Goal: Task Accomplishment & Management: Use online tool/utility

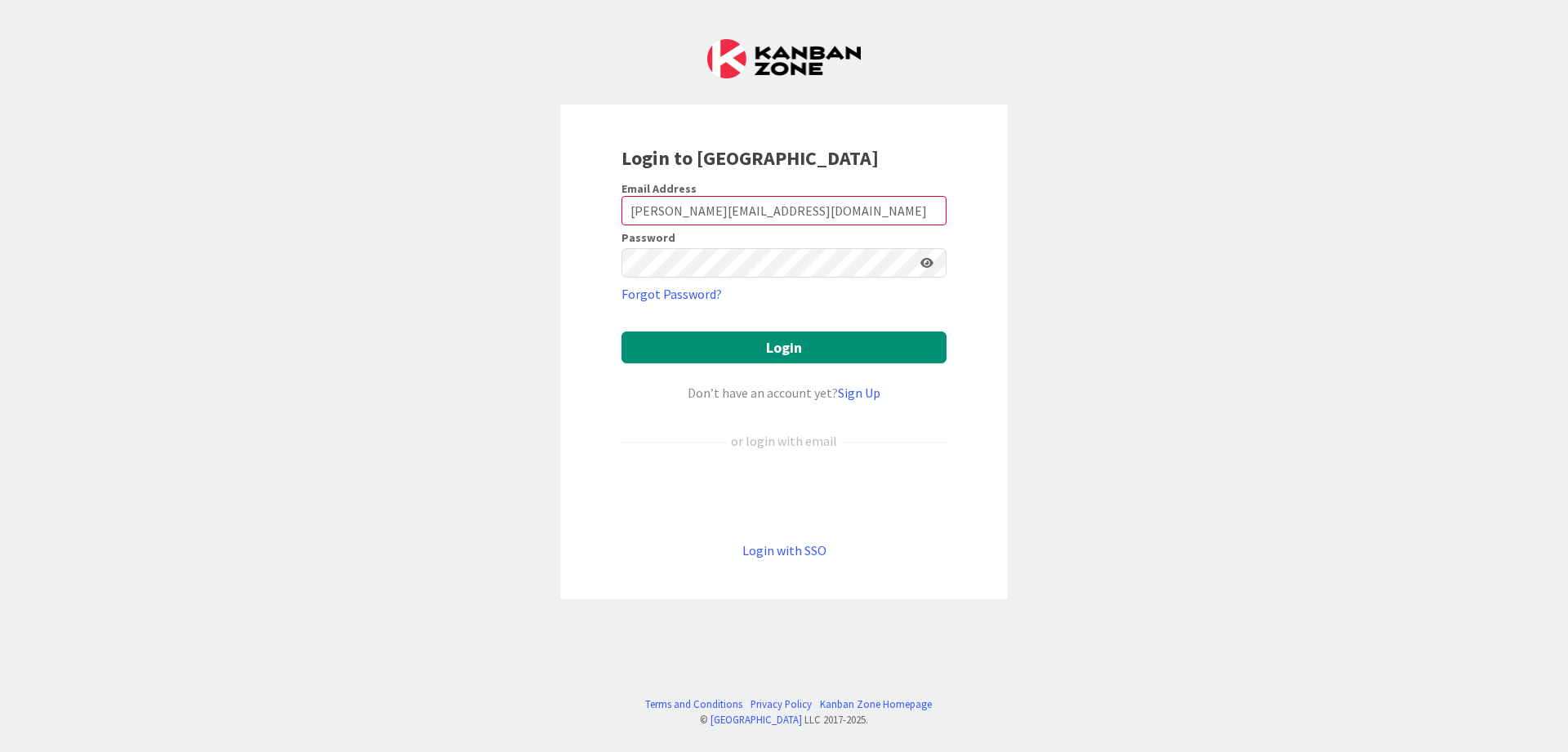
click at [622, 332] on button "Login" at bounding box center [784, 348] width 325 height 32
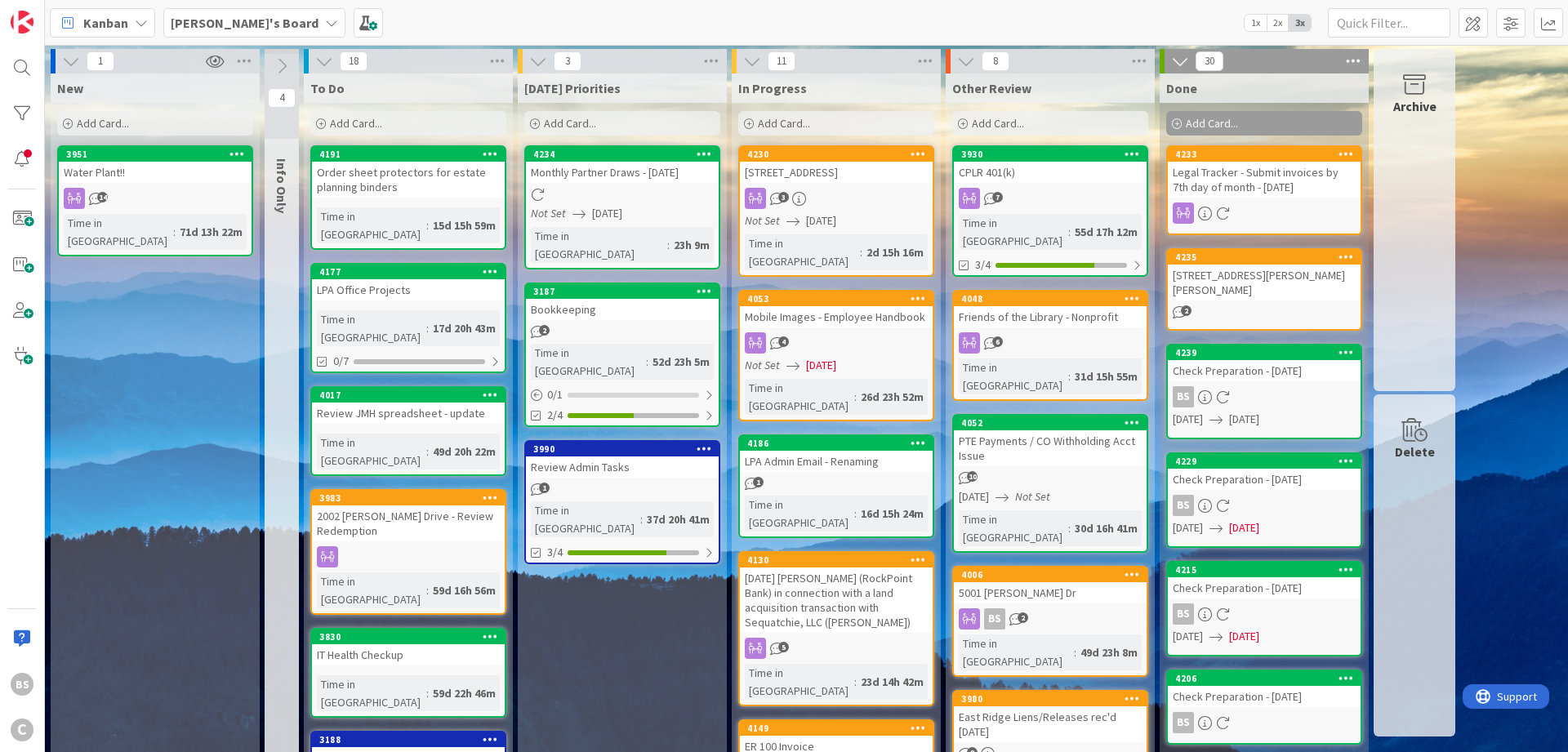
click at [226, 21] on b "[PERSON_NAME]'s Board" at bounding box center [244, 22] width 148 height 16
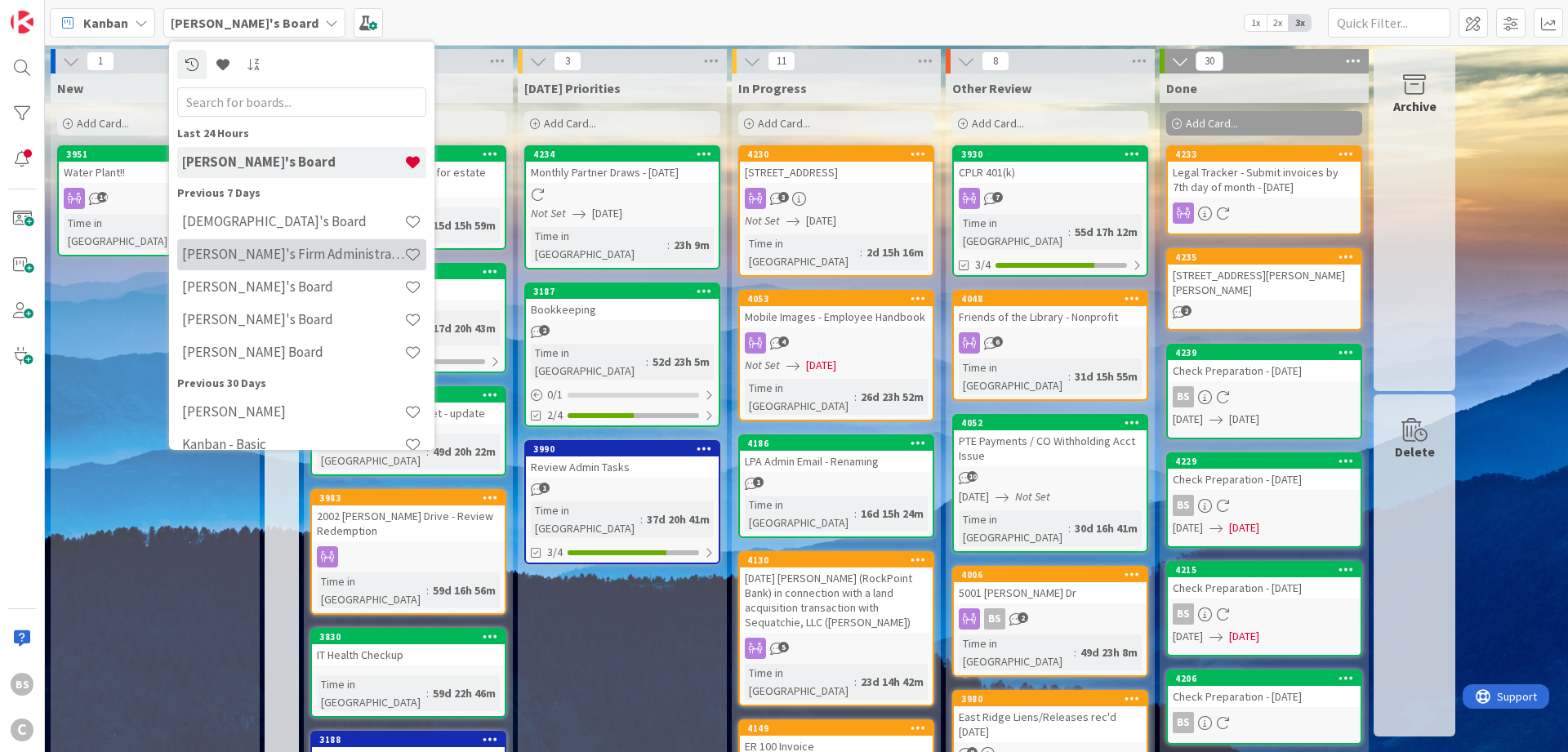
click at [220, 244] on div "[PERSON_NAME]'s Firm Administration Board" at bounding box center [301, 255] width 249 height 31
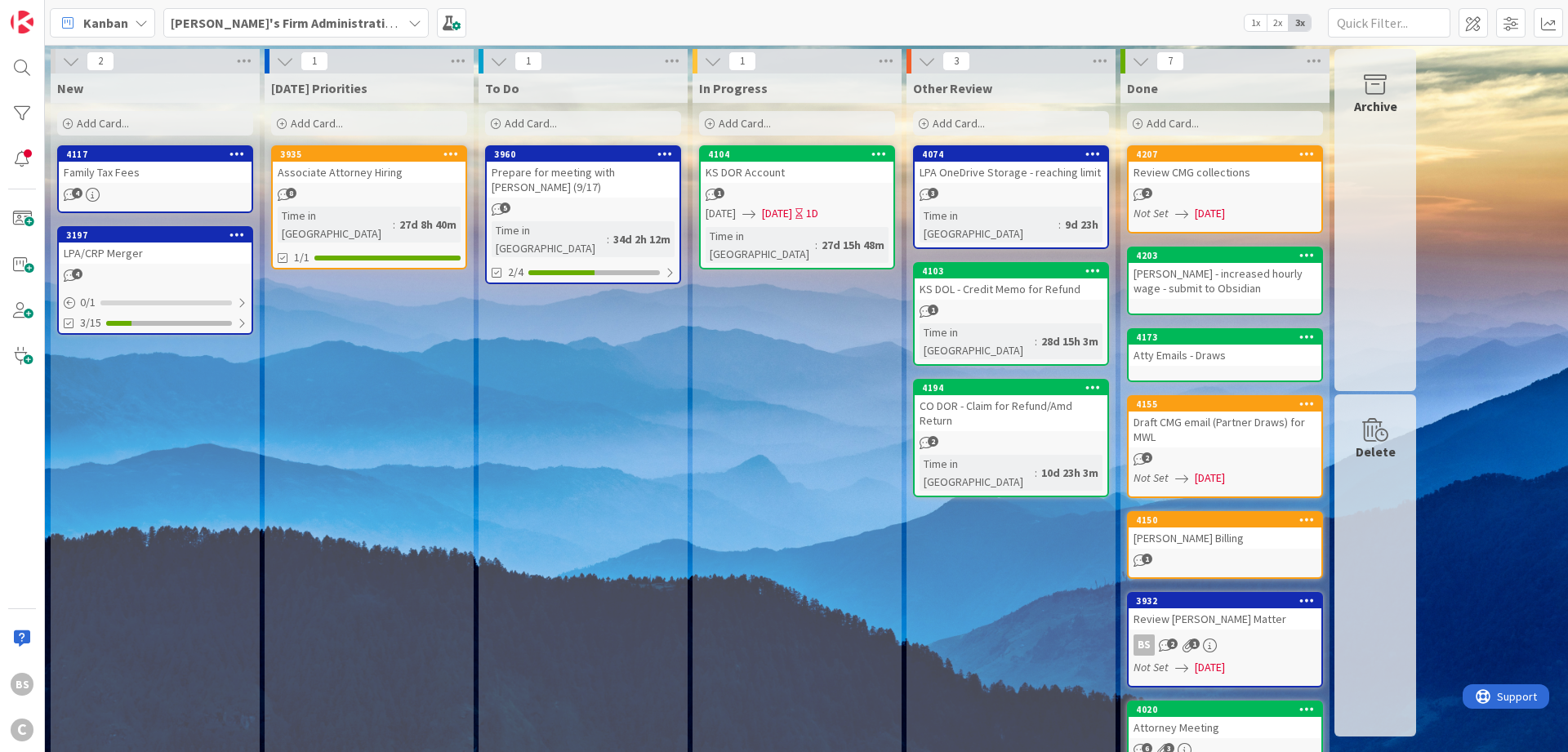
click at [497, 122] on icon at bounding box center [496, 123] width 10 height 10
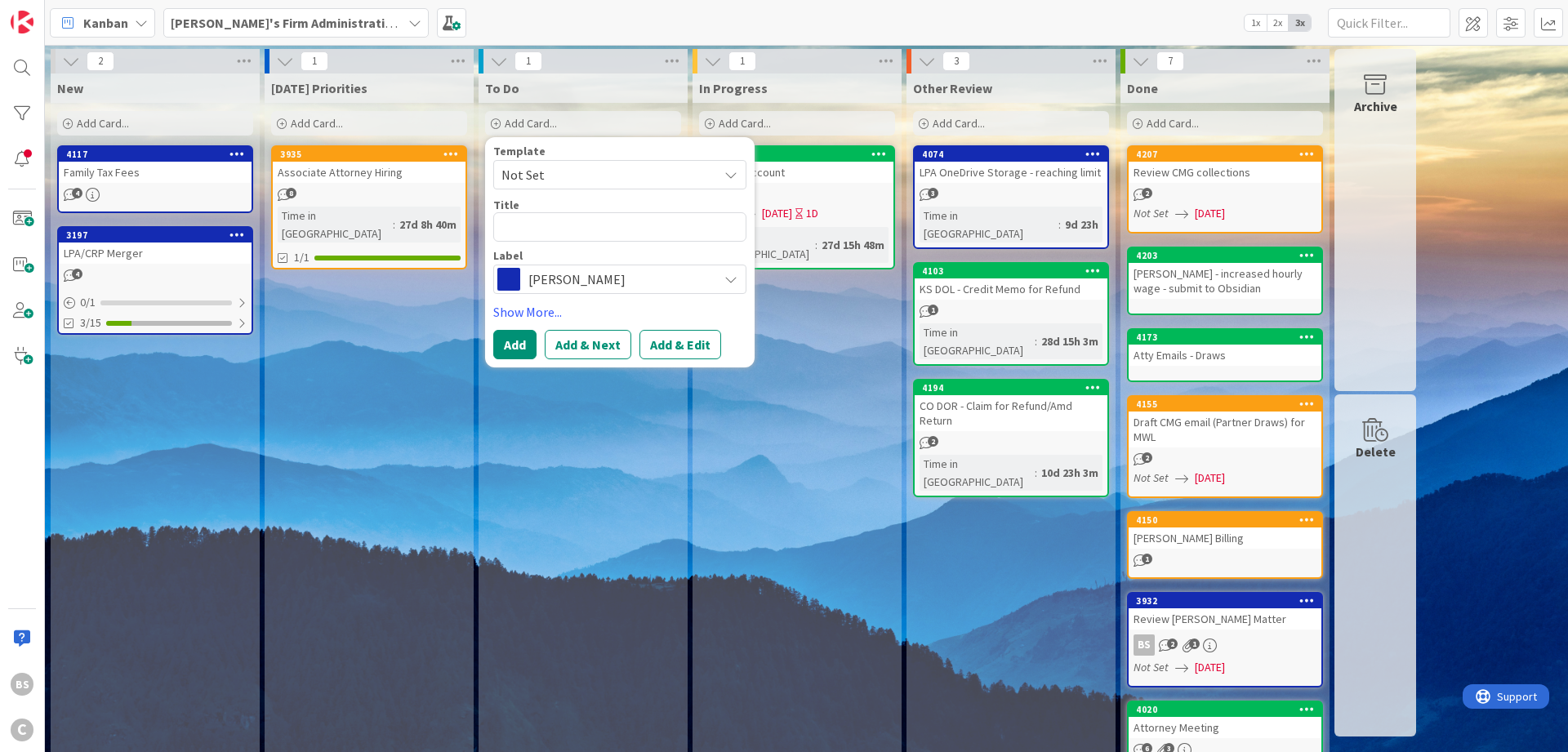
type textarea "x"
type textarea "F"
type textarea "x"
type textarea "Fu"
type textarea "x"
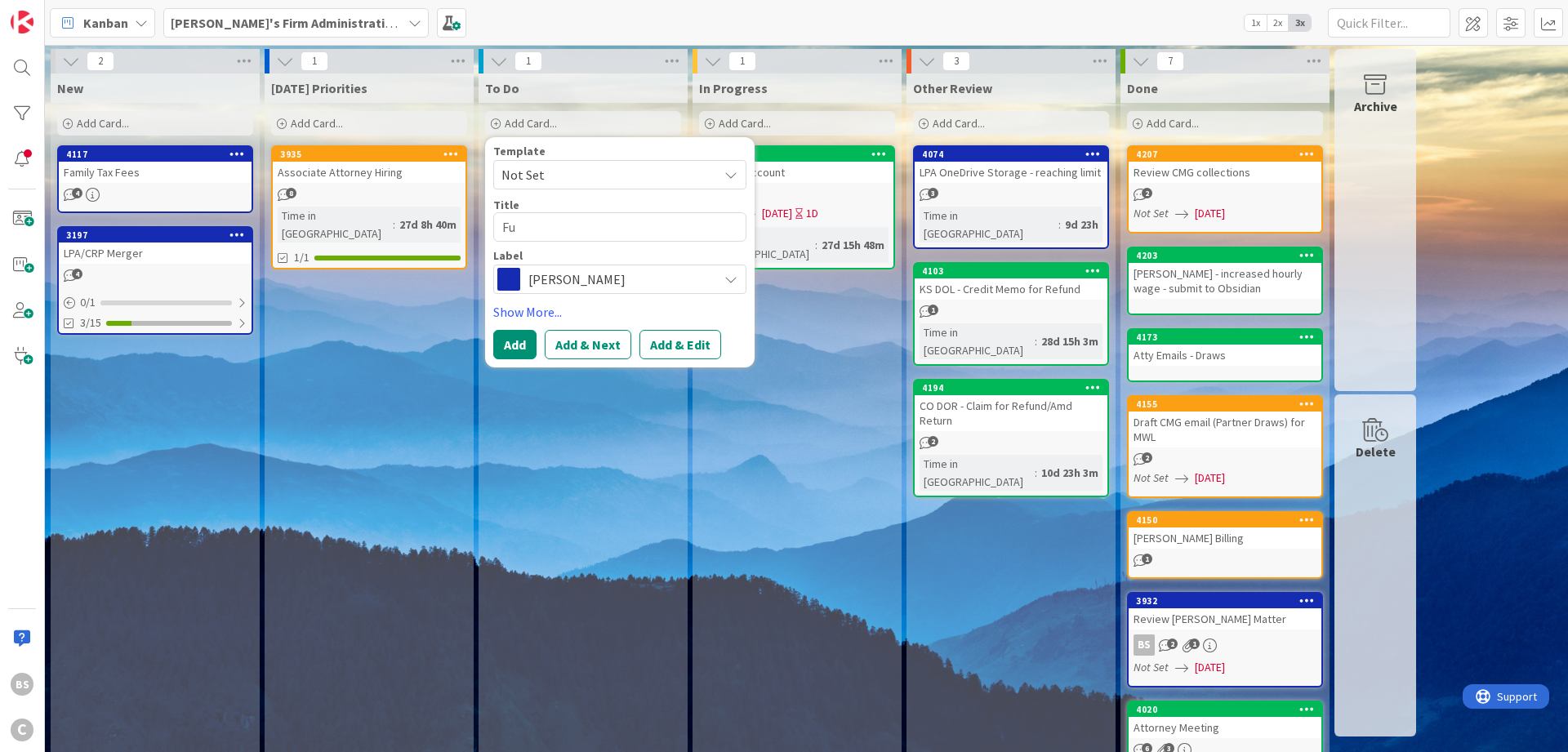
type textarea "Ful"
type textarea "x"
type textarea "Full"
type textarea "x"
type textarea "Full"
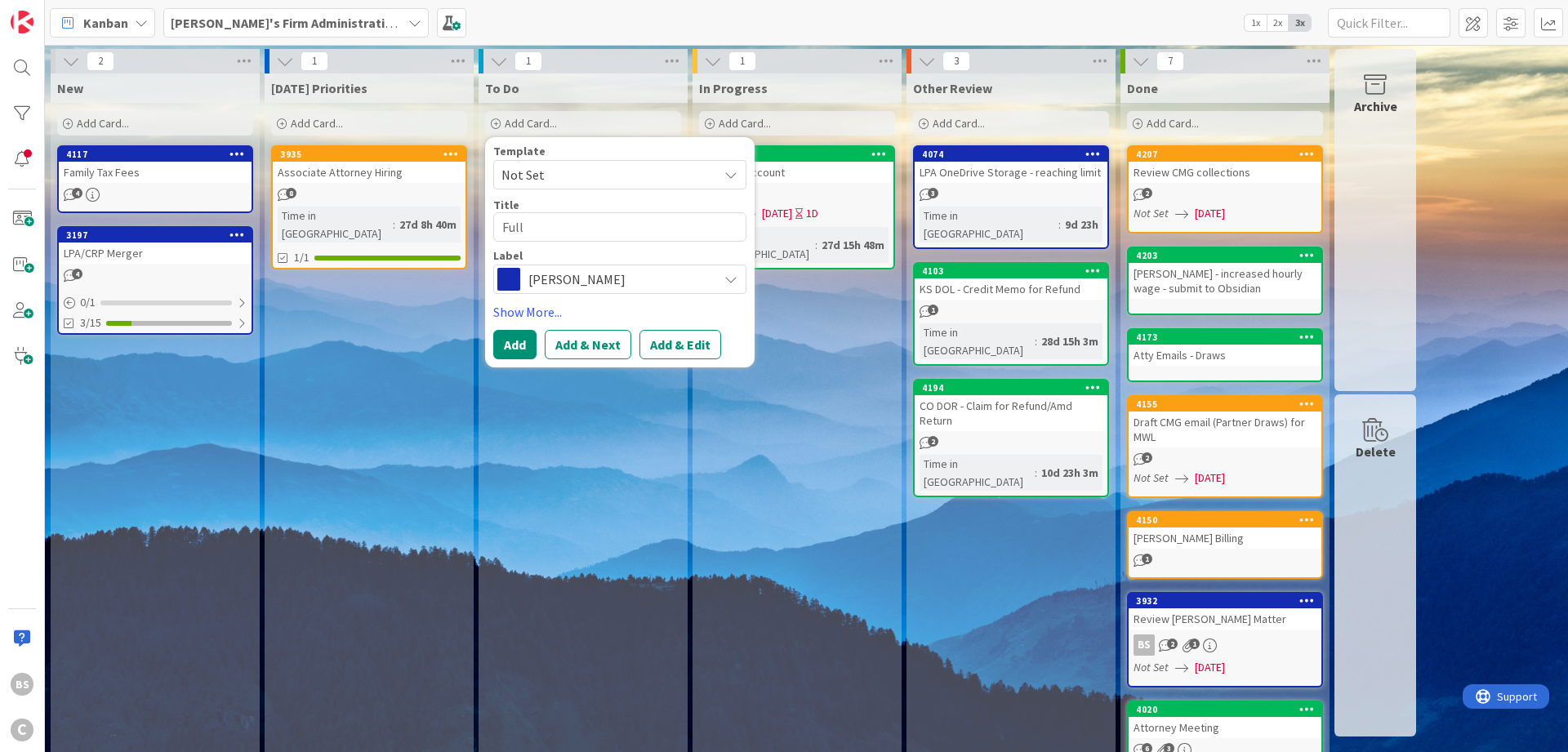
type textarea "x"
type textarea "Full F"
type textarea "x"
type textarea "Full Fi"
type textarea "x"
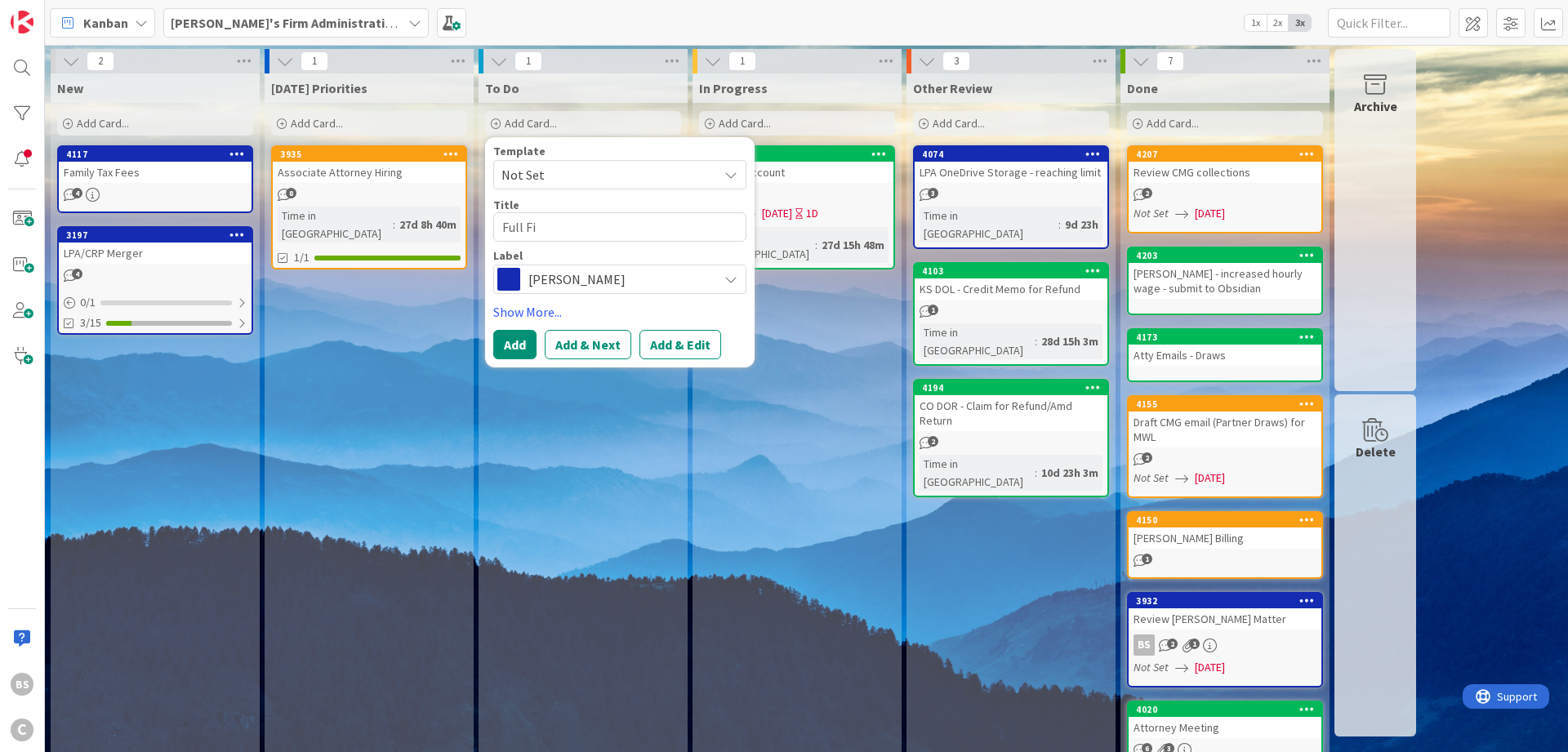
type textarea "Full Fir"
type textarea "x"
type textarea "Full Firm"
type textarea "x"
type textarea "Full Firm"
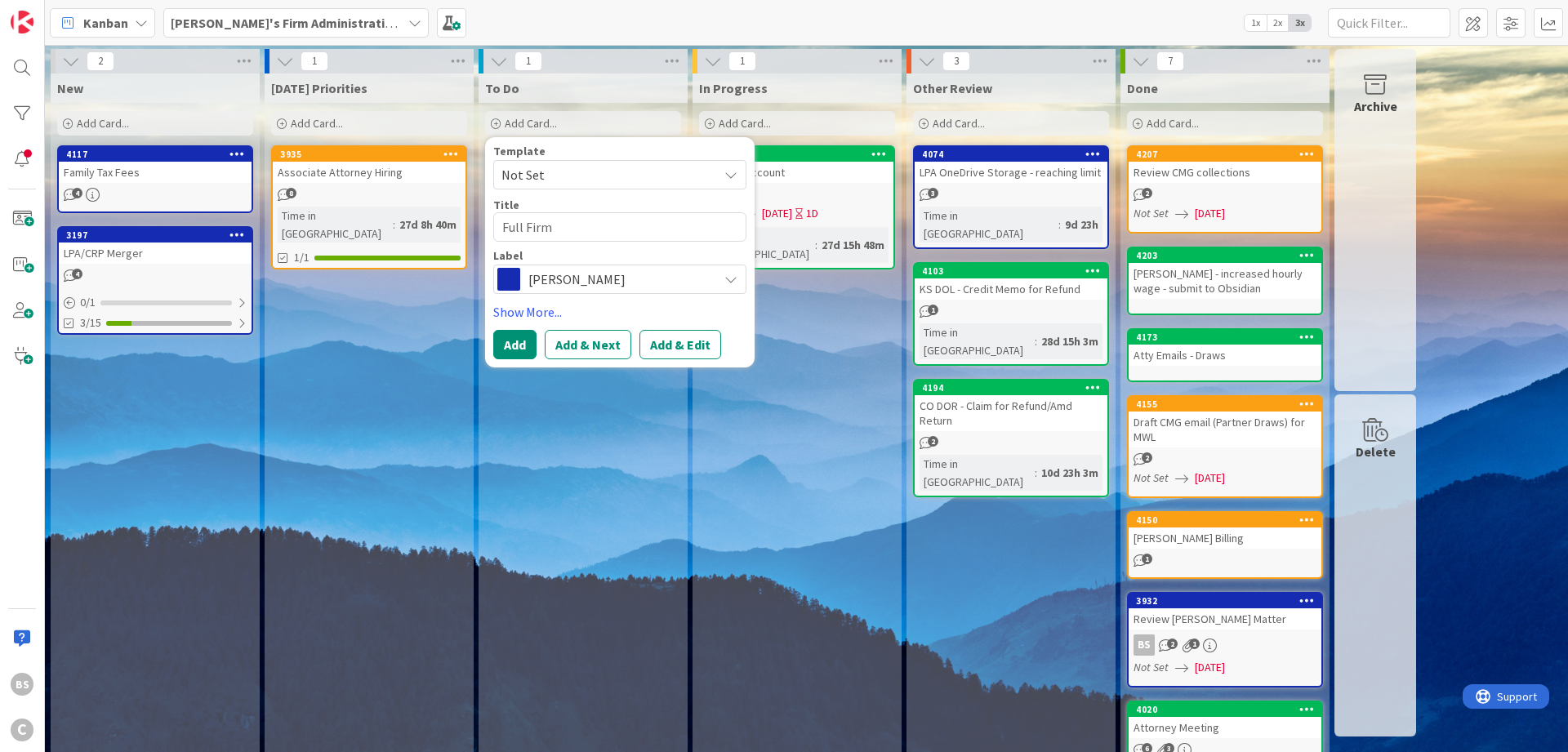
type textarea "x"
type textarea "Full Firm A"
type textarea "x"
type textarea "Full Firm Ag"
type textarea "x"
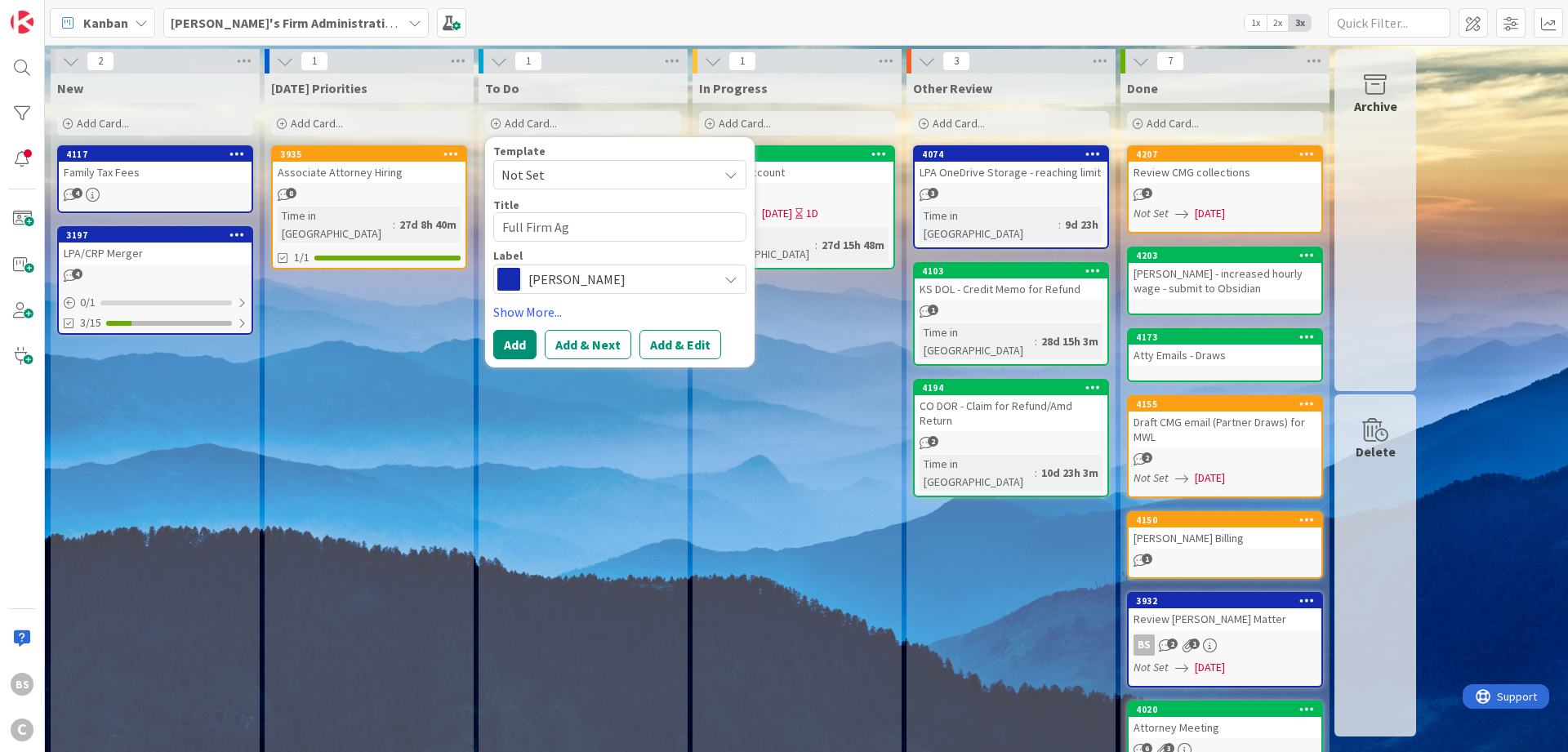
type textarea "Full Firm Age"
type textarea "x"
type textarea "Full Firm Agen"
type textarea "x"
type textarea "Full Firm Agend"
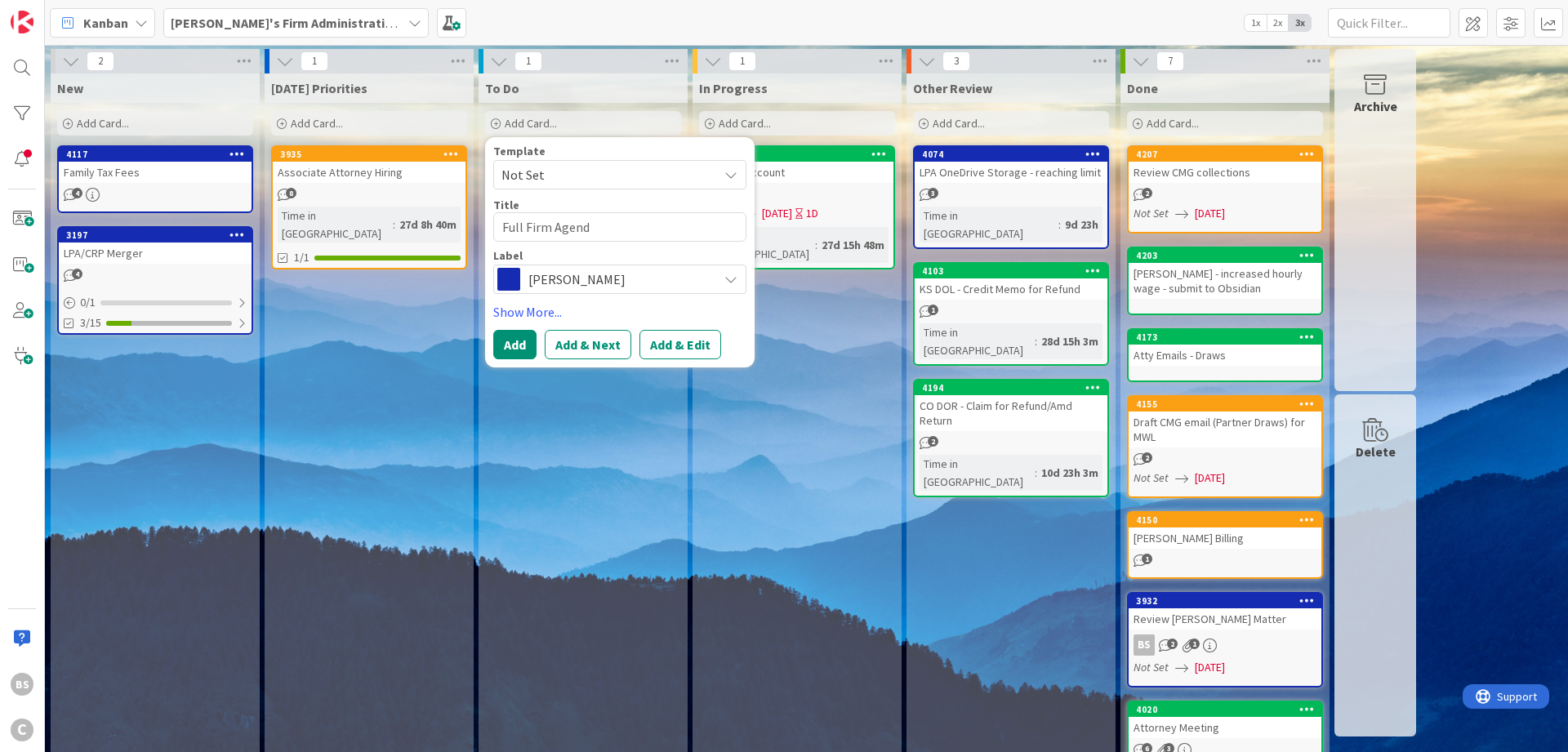
type textarea "x"
type textarea "Full Firm Agenda"
type textarea "x"
type textarea "Full Firm Agenda"
type textarea "x"
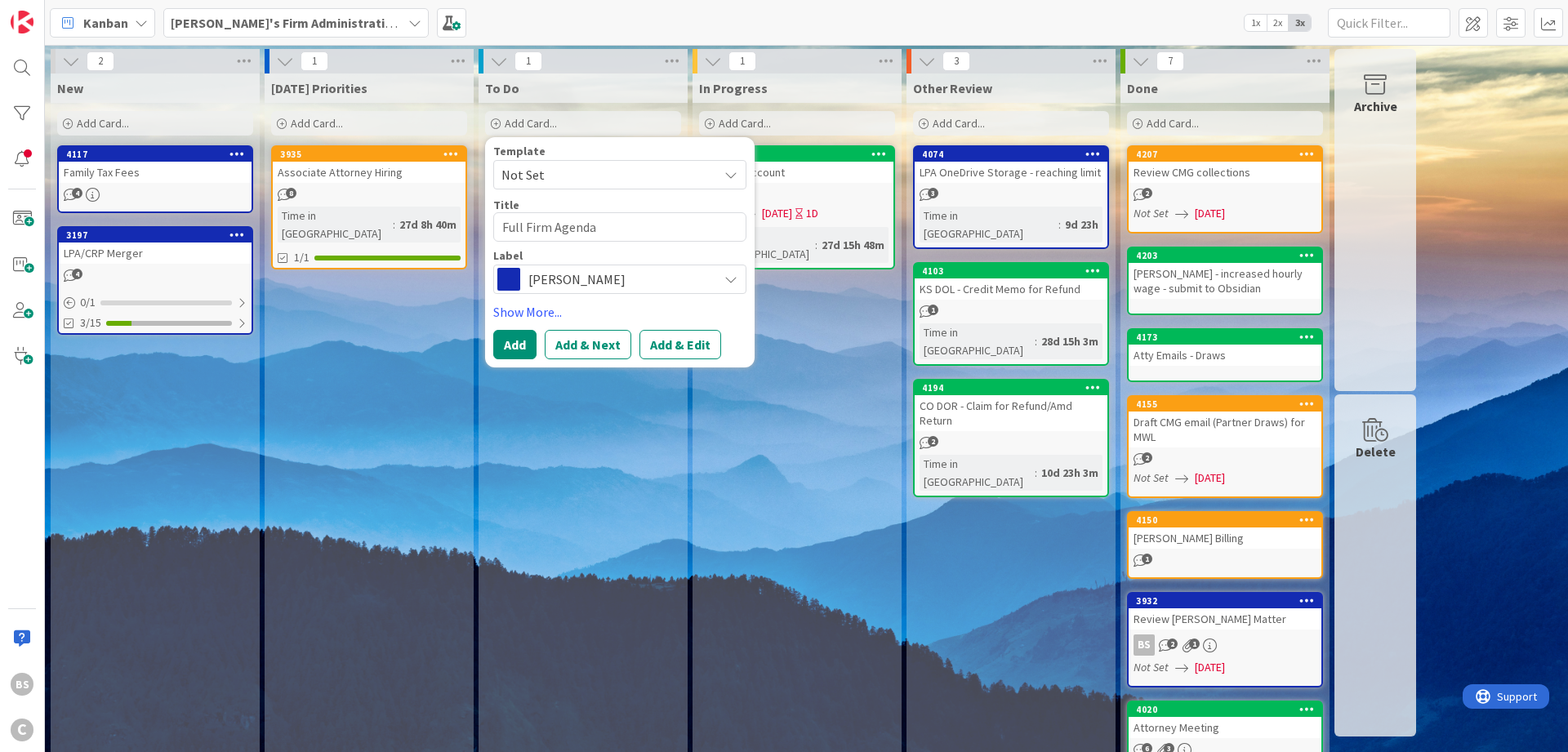
type textarea "Full Firm Agenda T"
type textarea "x"
type textarea "Full Firm Agenda To"
type textarea "x"
type textarea "Full Firm Agenda Top"
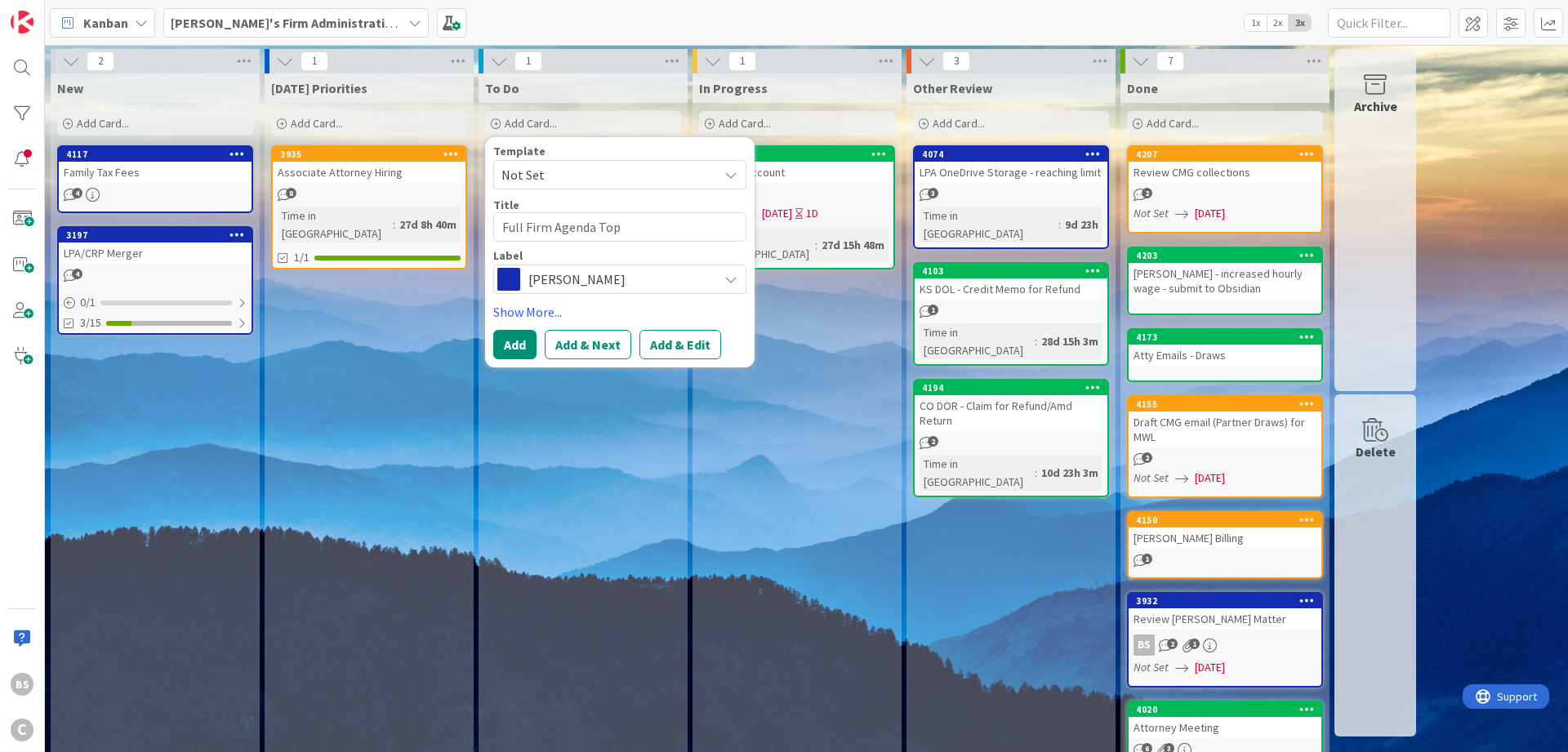
type textarea "x"
type textarea "Full Firm Agenda Topi"
type textarea "x"
type textarea "Full Firm Agenda Topic"
type textarea "x"
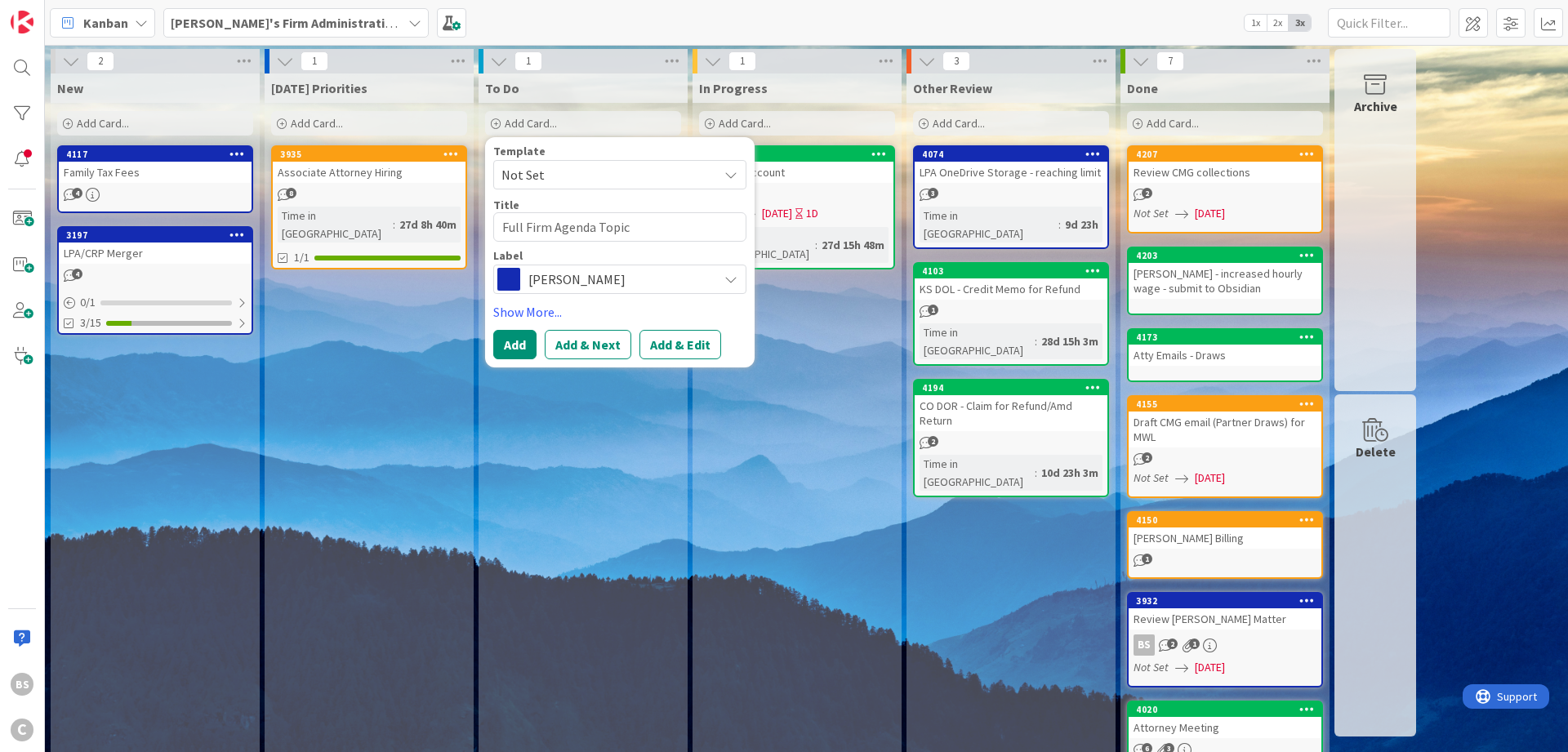
type textarea "Full Firm Agenda Topics"
click at [678, 348] on button "Add & Edit" at bounding box center [680, 344] width 81 height 30
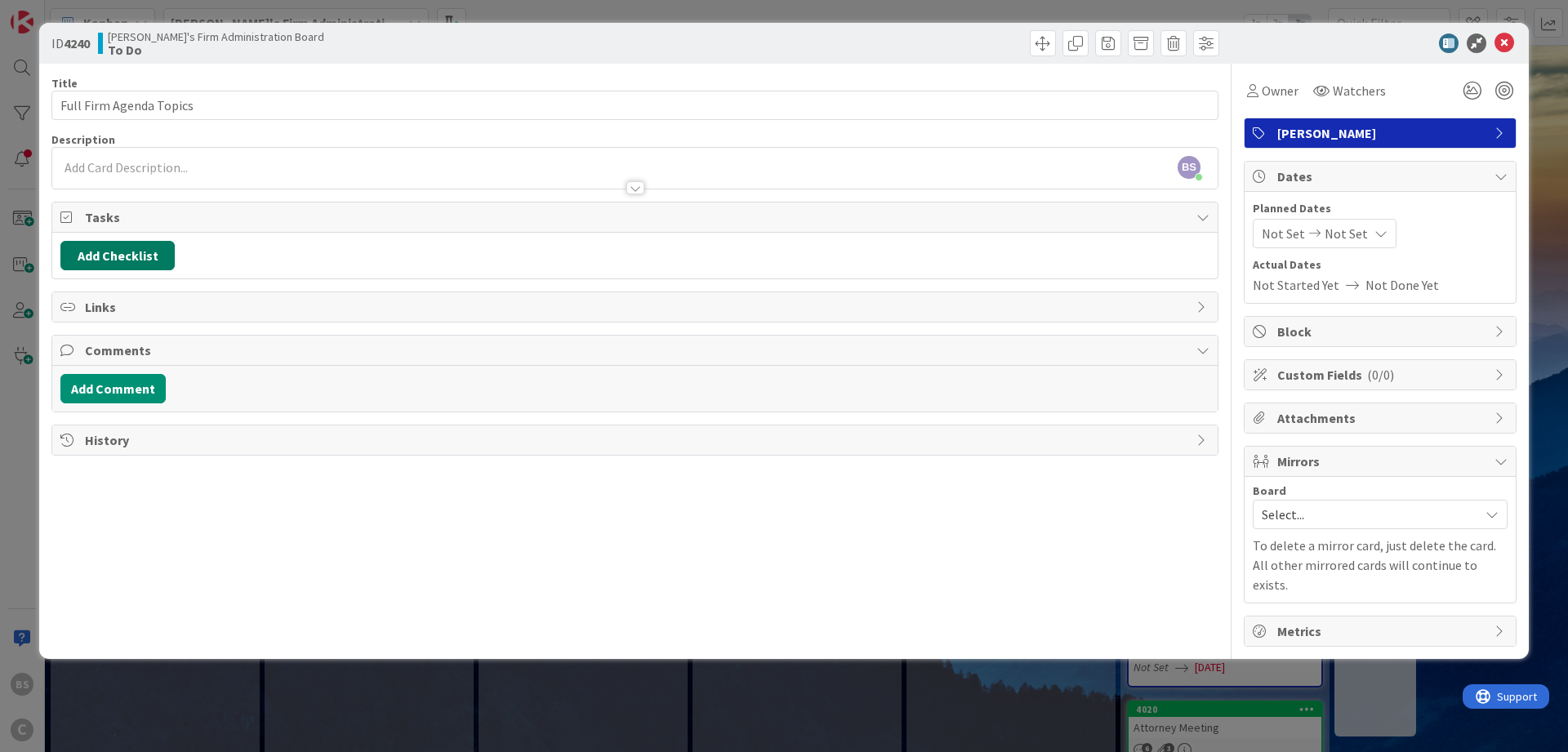
click at [95, 256] on button "Add Checklist" at bounding box center [118, 255] width 114 height 30
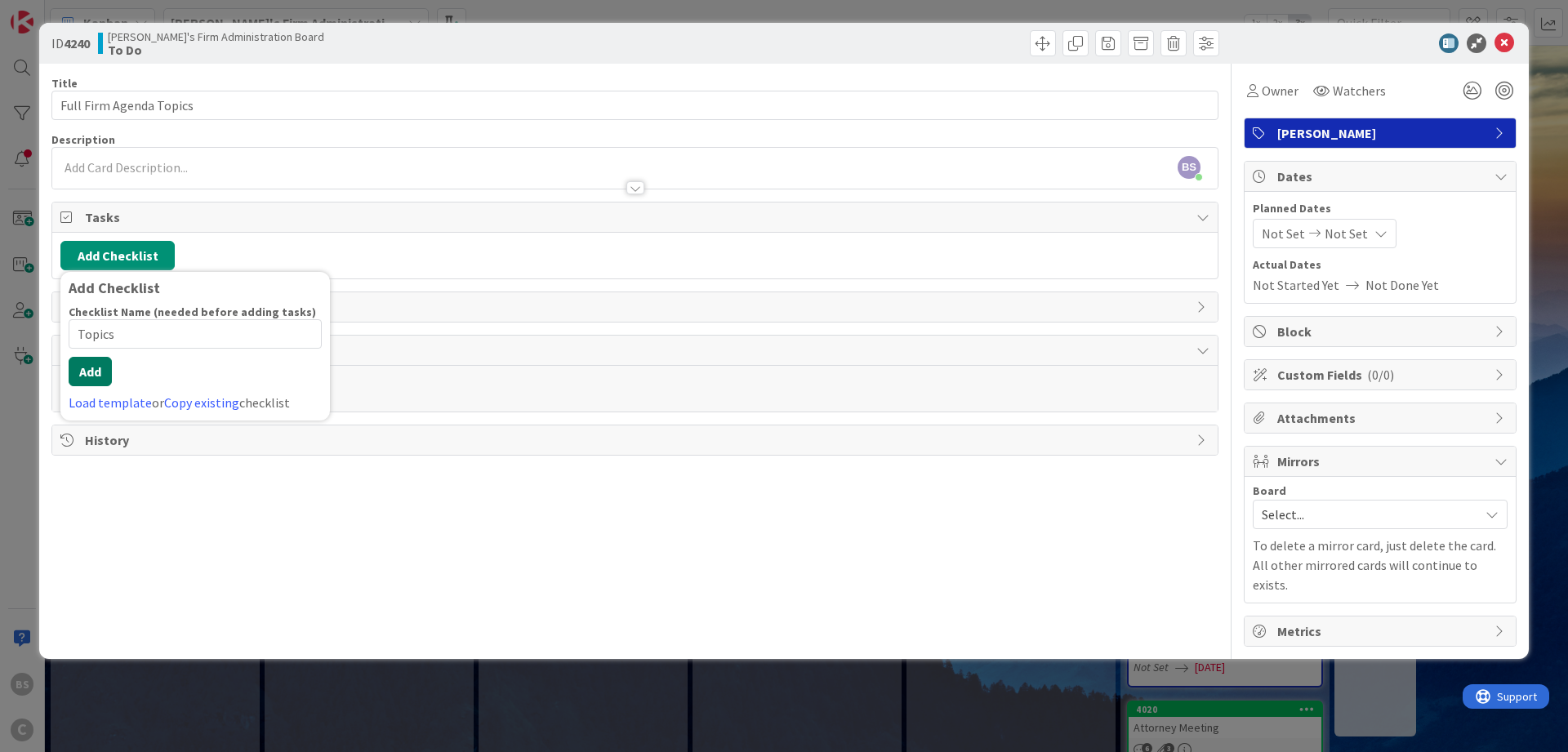
type input "Topics"
click at [80, 363] on button "Add" at bounding box center [90, 371] width 43 height 30
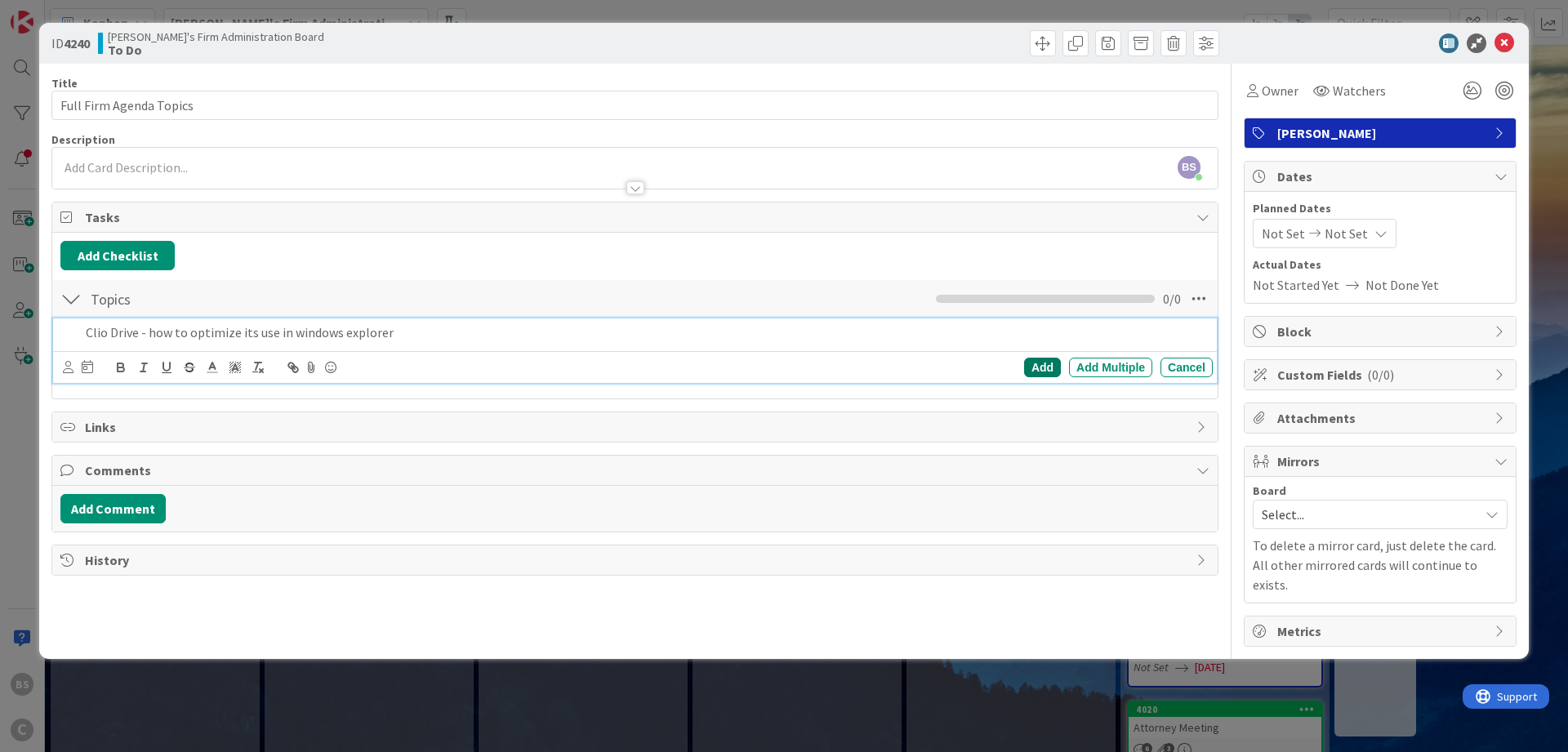
click at [1039, 368] on div "Add" at bounding box center [1042, 368] width 37 height 20
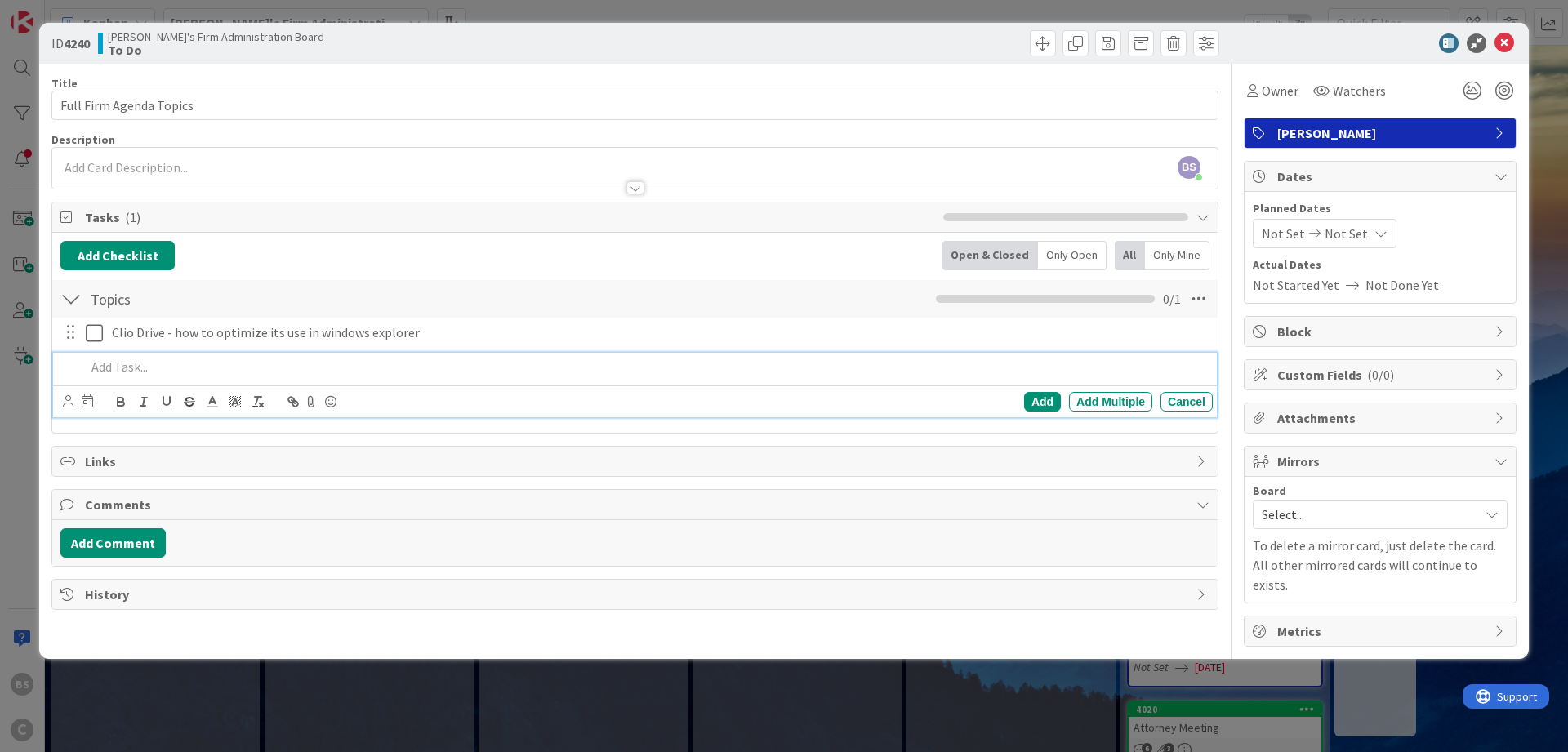
click at [143, 361] on p at bounding box center [646, 367] width 1121 height 19
click at [1040, 403] on div "Add" at bounding box center [1042, 401] width 37 height 20
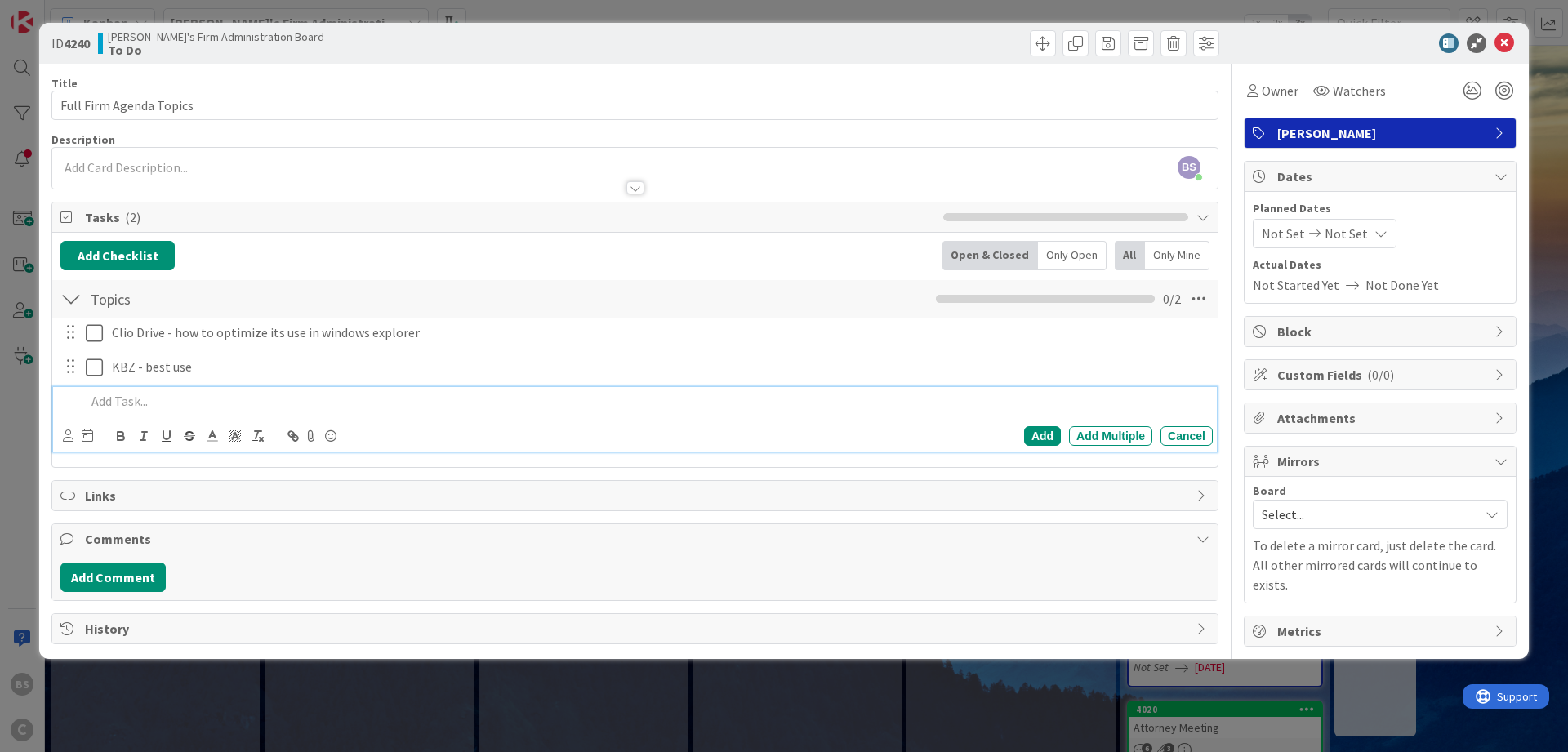
click at [148, 408] on p at bounding box center [646, 401] width 1121 height 19
click at [1024, 438] on div "Add" at bounding box center [1042, 436] width 37 height 20
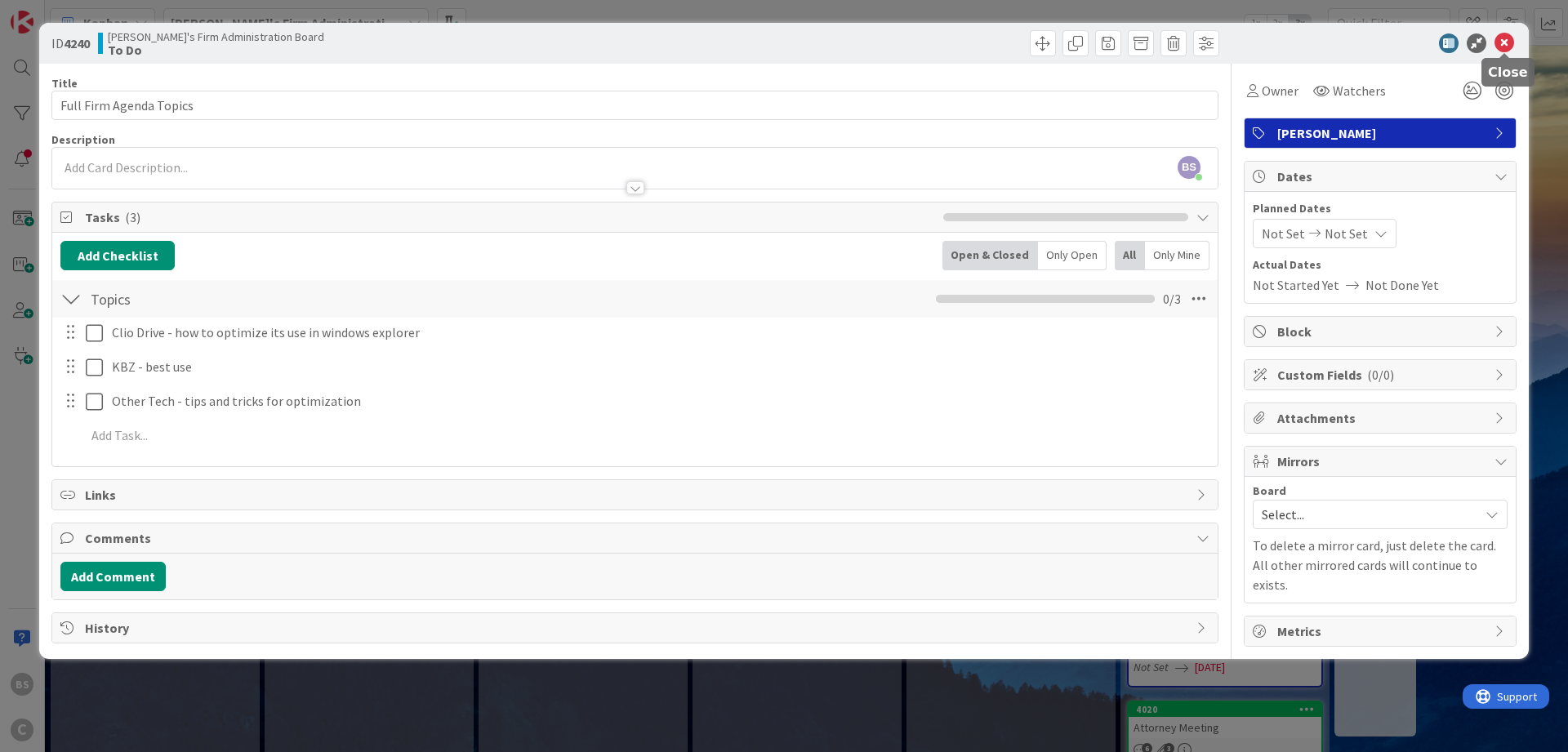
click at [1504, 43] on icon at bounding box center [1504, 43] width 20 height 20
